Goal: Information Seeking & Learning: Check status

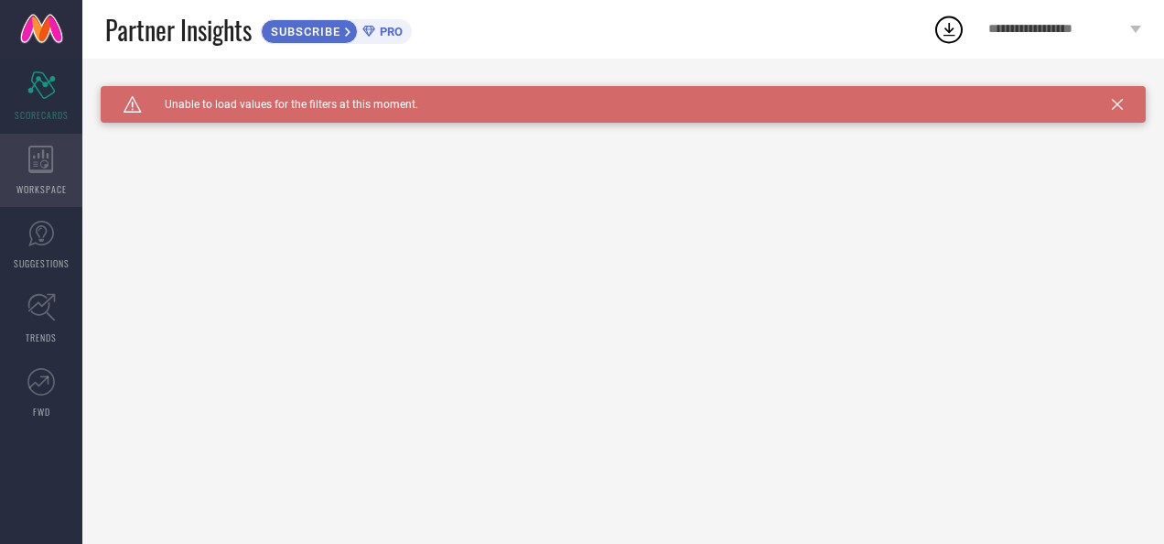
click at [62, 169] on div "WORKSPACE" at bounding box center [41, 170] width 82 height 73
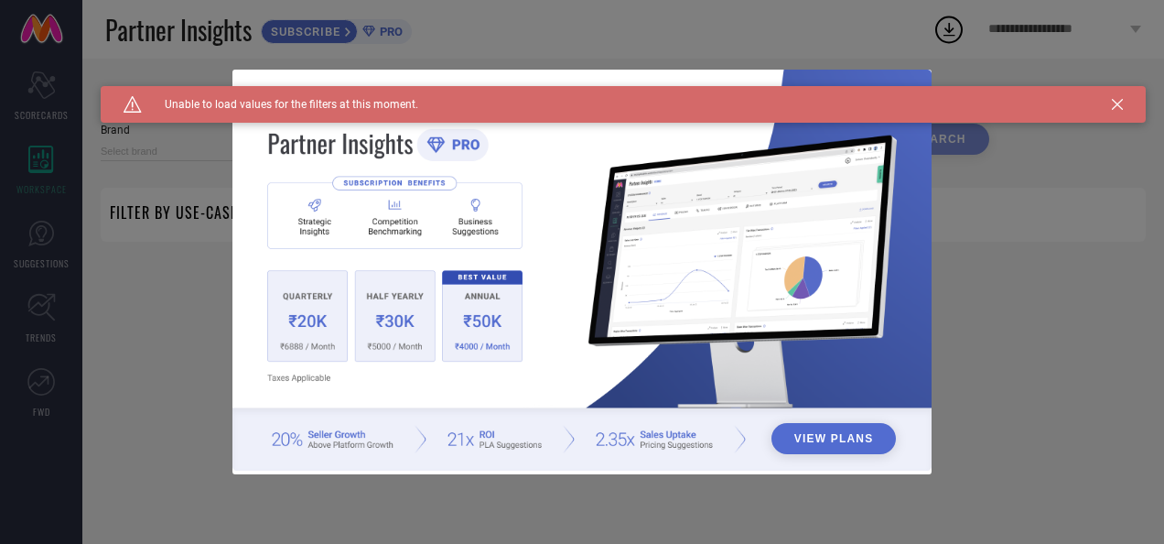
type input "1 STOP FASHION"
type input "All"
click at [45, 251] on div "View Plans" at bounding box center [582, 272] width 1164 height 544
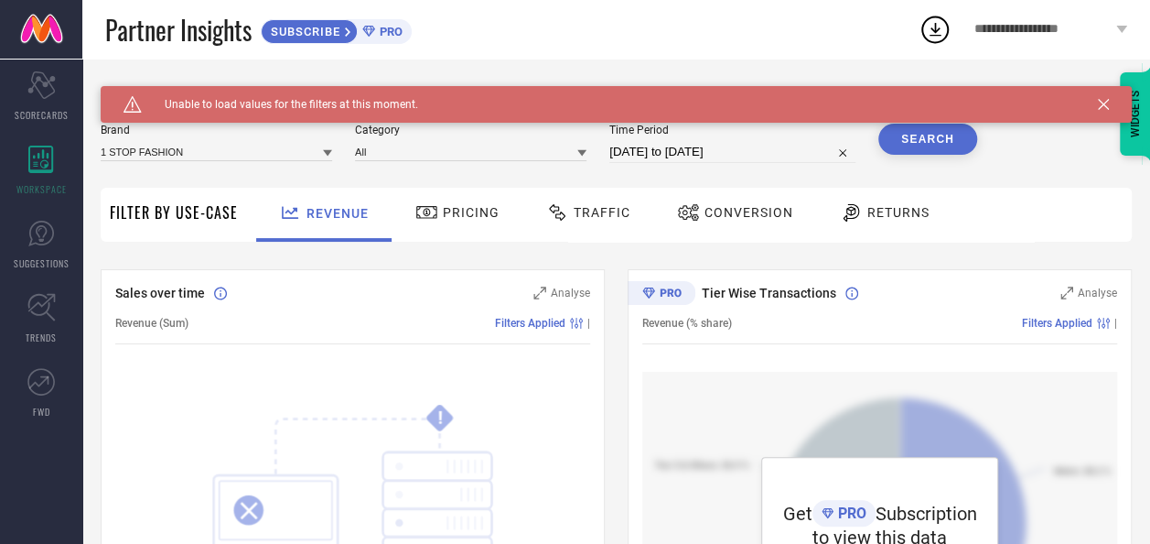
click at [603, 218] on span "Traffic" at bounding box center [602, 212] width 57 height 15
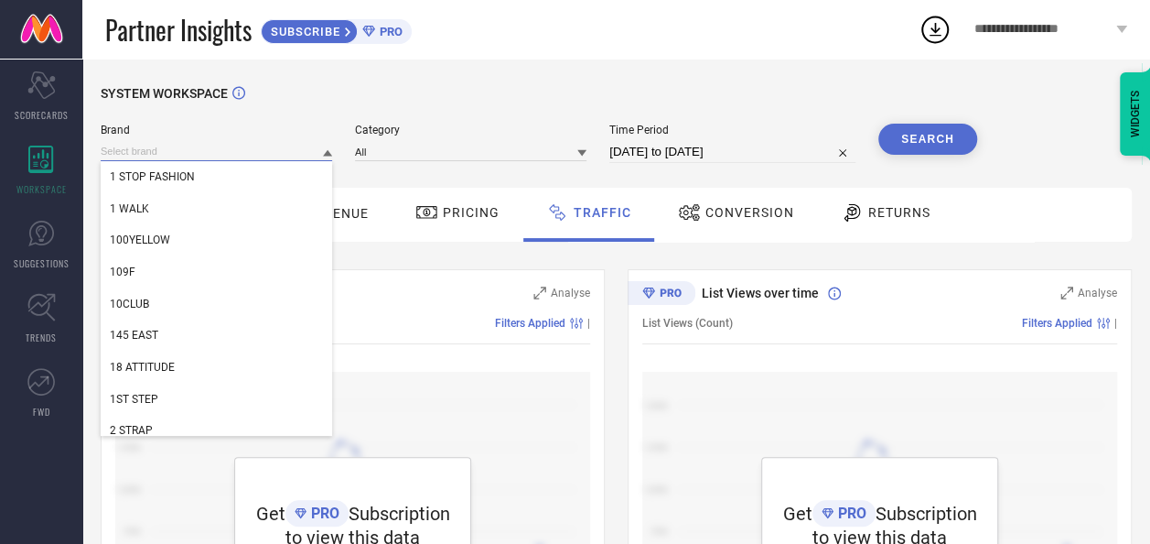
click at [303, 158] on input at bounding box center [217, 151] width 232 height 19
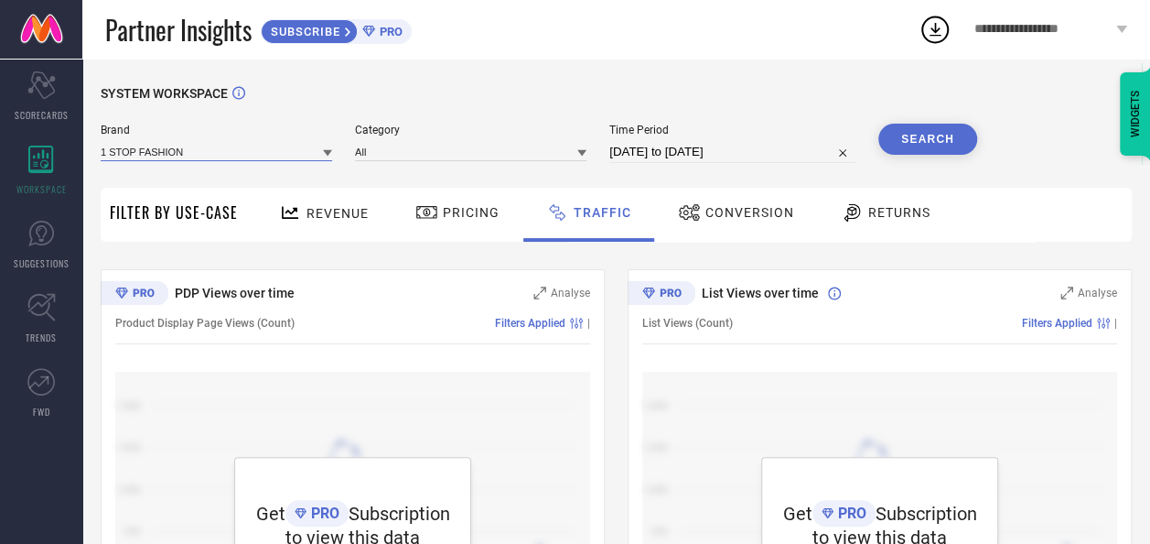
click at [303, 158] on input at bounding box center [217, 151] width 232 height 19
type input "[DEMOGRAPHIC_DATA]"
click at [303, 158] on input "[DEMOGRAPHIC_DATA]" at bounding box center [217, 151] width 232 height 19
type input "z"
type input "sufiza lifestyle"
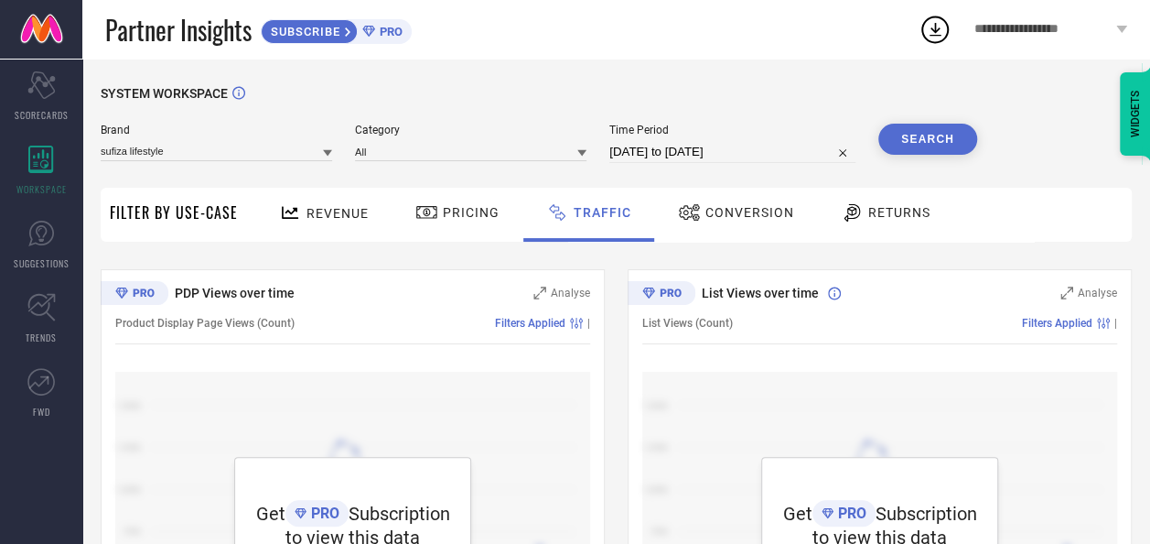
click at [918, 141] on button "Search" at bounding box center [928, 139] width 99 height 31
click at [307, 214] on span "Revenue" at bounding box center [338, 213] width 62 height 15
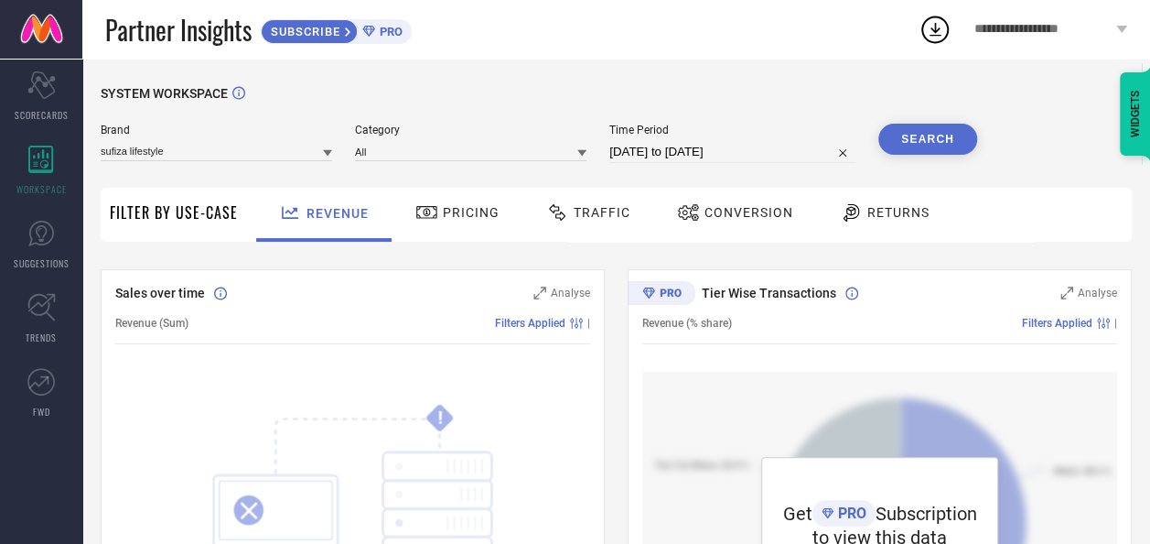
scroll to position [475, 0]
